Goal: Task Accomplishment & Management: Use online tool/utility

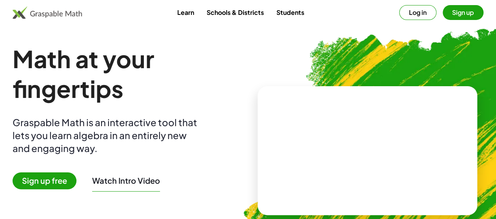
click at [58, 181] on span "Sign up free" at bounding box center [45, 181] width 64 height 17
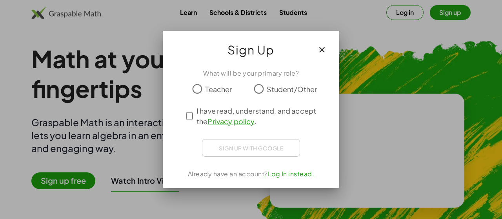
click at [322, 50] on icon "button" at bounding box center [321, 49] width 9 height 9
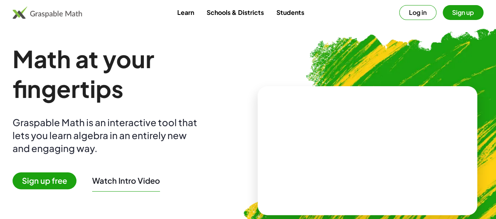
click at [60, 180] on span "Sign up free" at bounding box center [45, 181] width 64 height 17
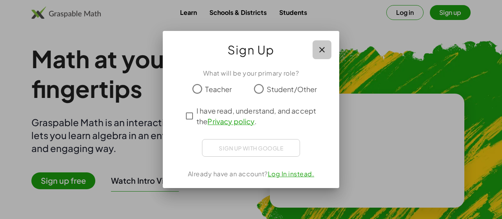
click at [330, 45] on button "button" at bounding box center [322, 49] width 19 height 19
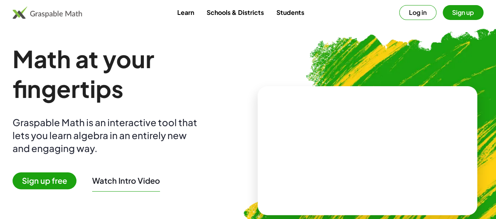
click at [407, 13] on button "Log in" at bounding box center [417, 12] width 37 height 15
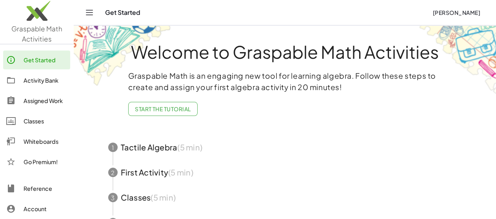
click at [112, 183] on div "2 First Activity (5 min)" at bounding box center [285, 172] width 373 height 25
click at [40, 138] on div "Whiteboards" at bounding box center [46, 141] width 44 height 9
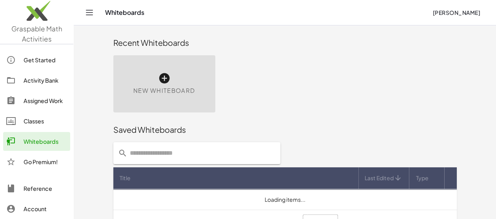
click at [158, 77] on icon at bounding box center [164, 78] width 13 height 13
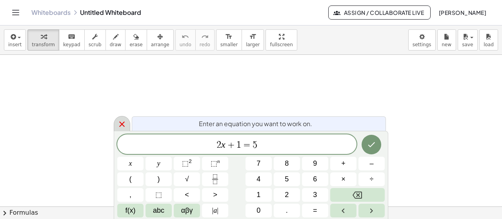
click at [124, 130] on div at bounding box center [122, 123] width 16 height 15
